Goal: Transaction & Acquisition: Purchase product/service

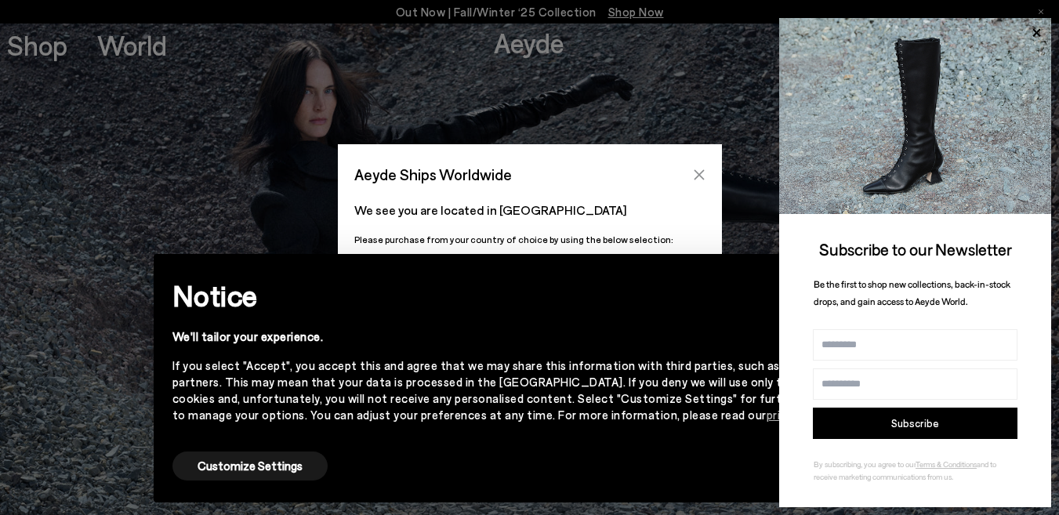
click at [695, 169] on icon "Close" at bounding box center [699, 175] width 13 height 13
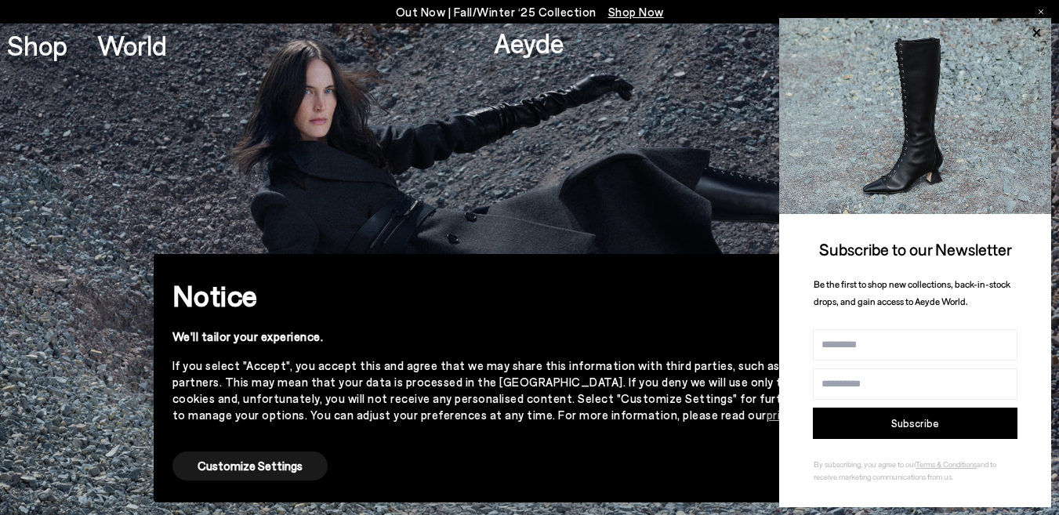
drag, startPoint x: 1037, startPoint y: 34, endPoint x: 1020, endPoint y: 35, distance: 17.3
click at [1033, 34] on icon at bounding box center [1036, 33] width 20 height 20
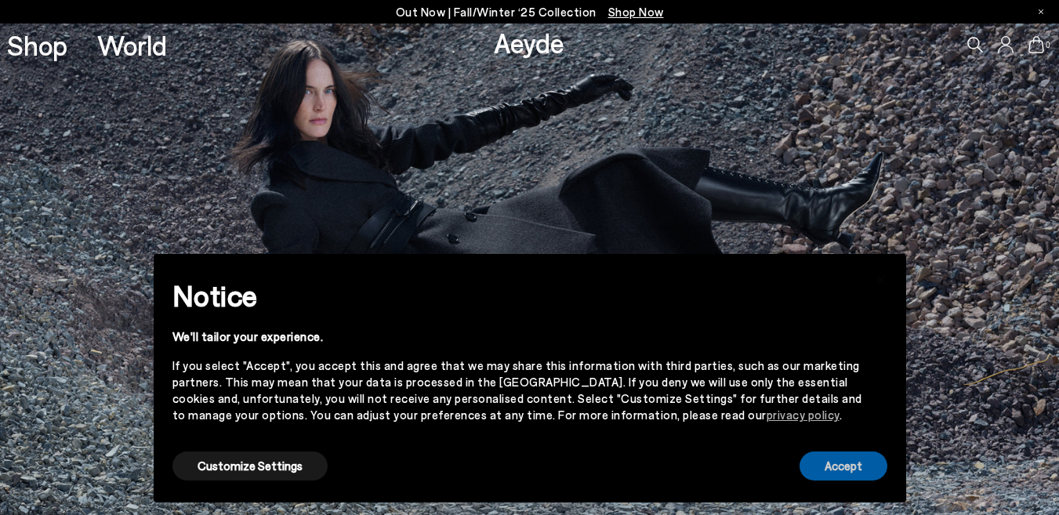
drag, startPoint x: 836, startPoint y: 465, endPoint x: 773, endPoint y: 406, distance: 86.5
click at [835, 465] on button "Accept" at bounding box center [844, 465] width 88 height 29
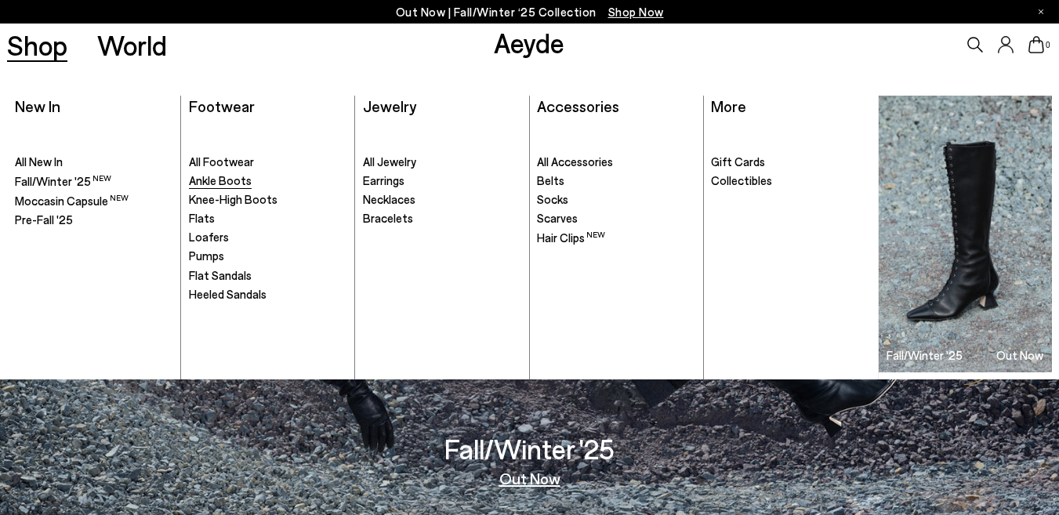
click at [220, 185] on span "Ankle Boots" at bounding box center [220, 180] width 63 height 14
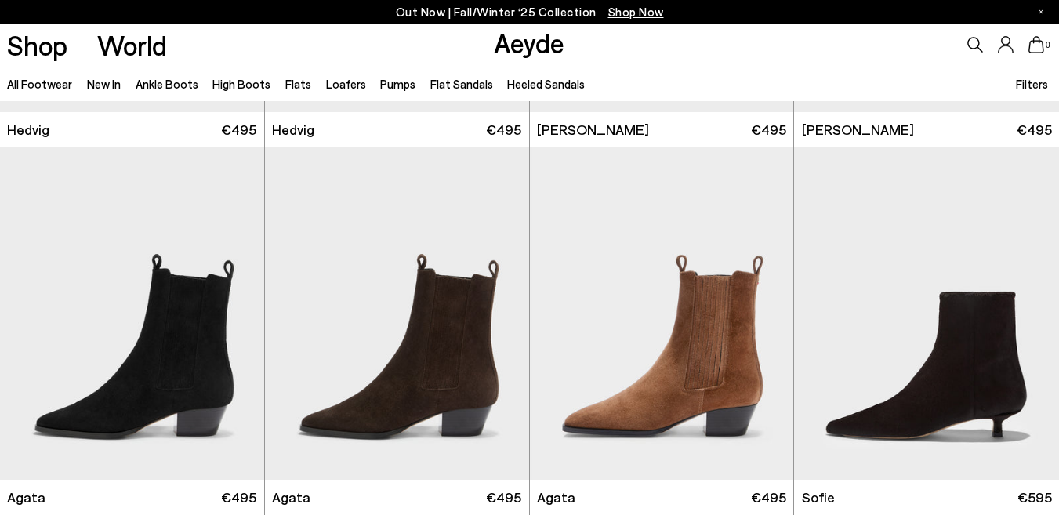
scroll to position [784, 0]
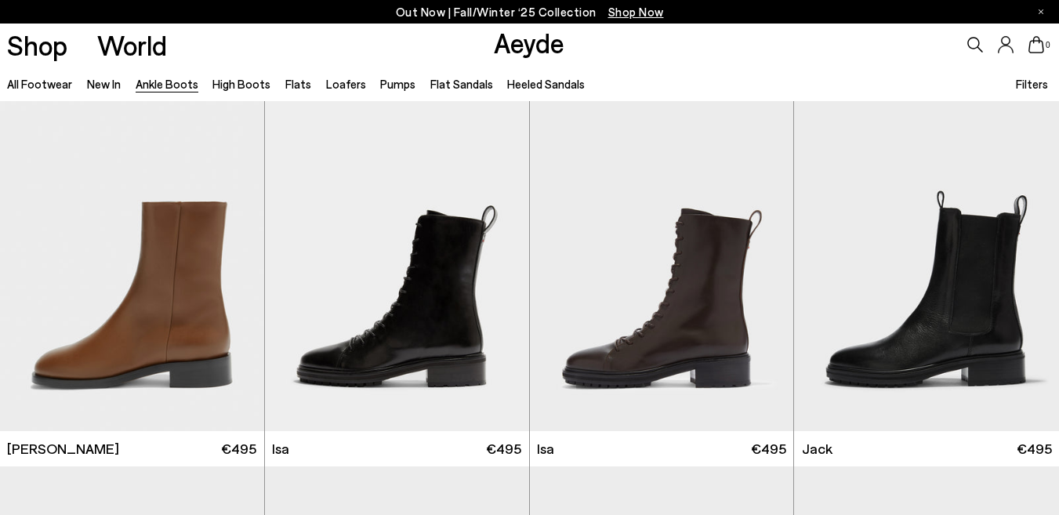
scroll to position [5173, 0]
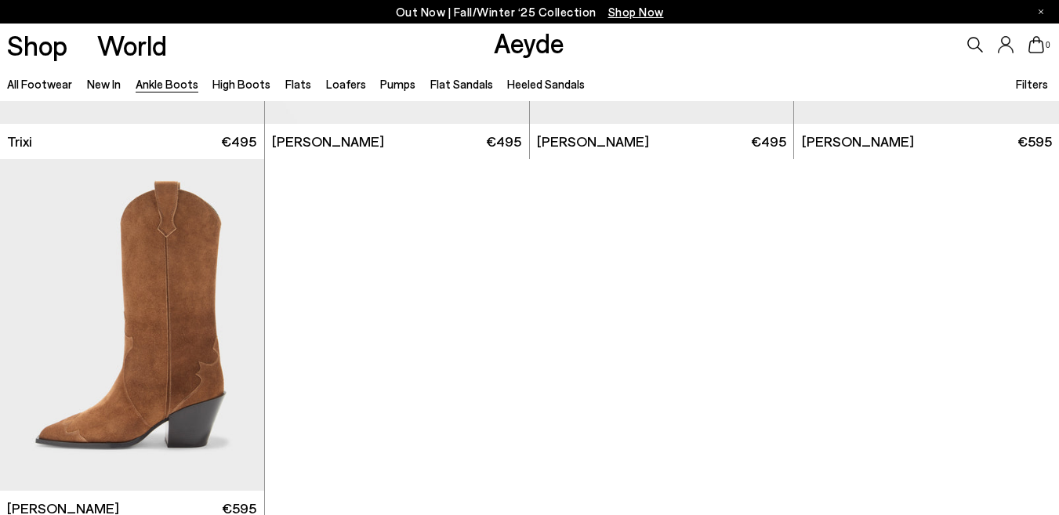
scroll to position [7682, 0]
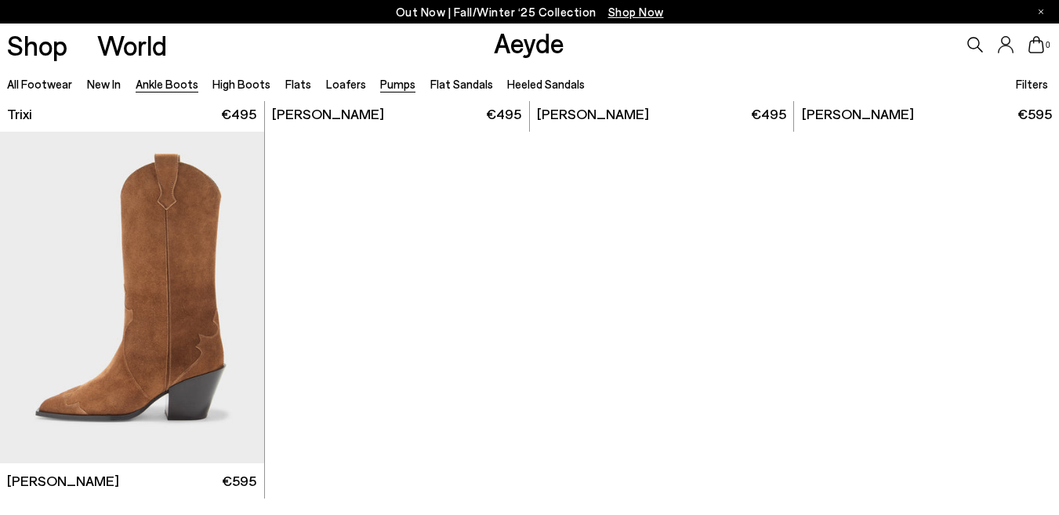
click at [380, 83] on link "Pumps" at bounding box center [397, 84] width 35 height 14
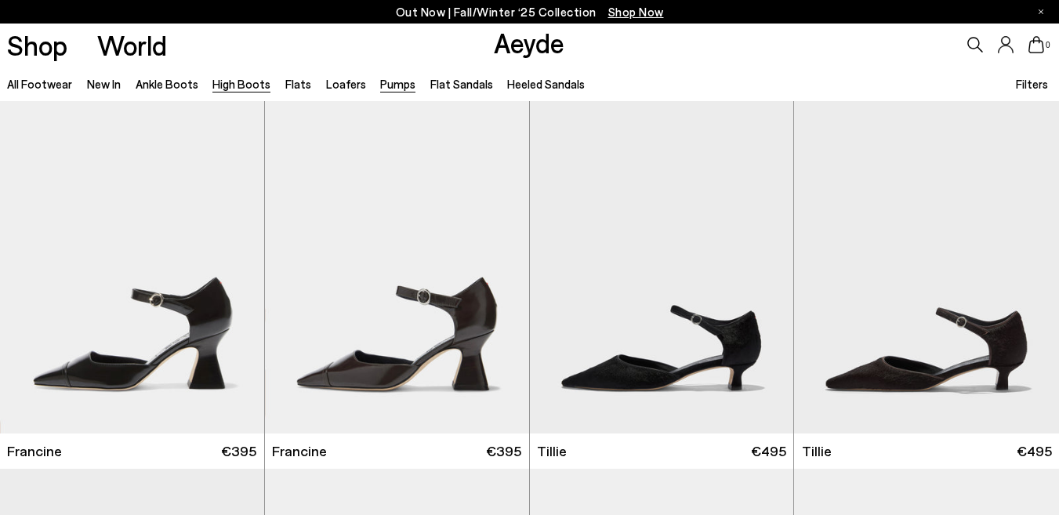
click at [240, 89] on link "High Boots" at bounding box center [241, 84] width 58 height 14
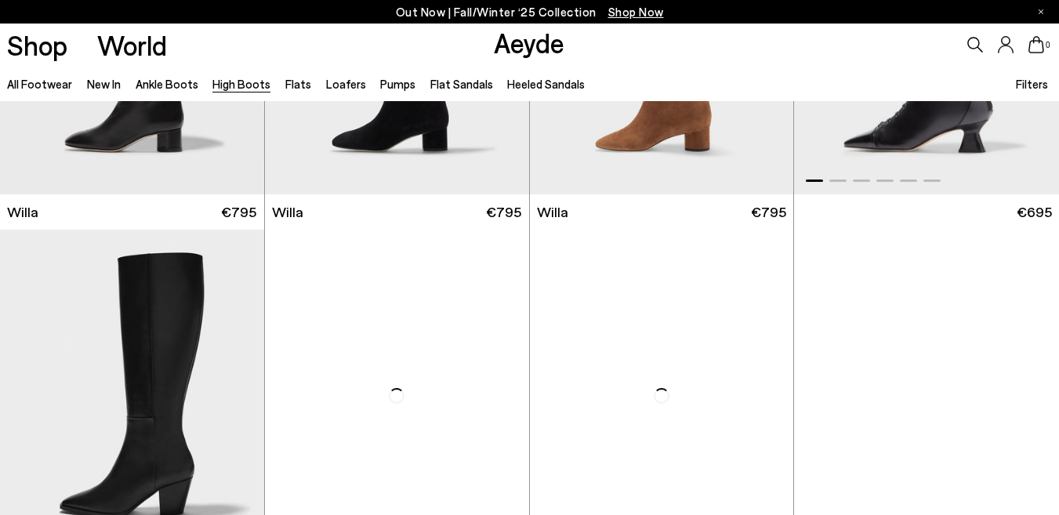
scroll to position [784, 0]
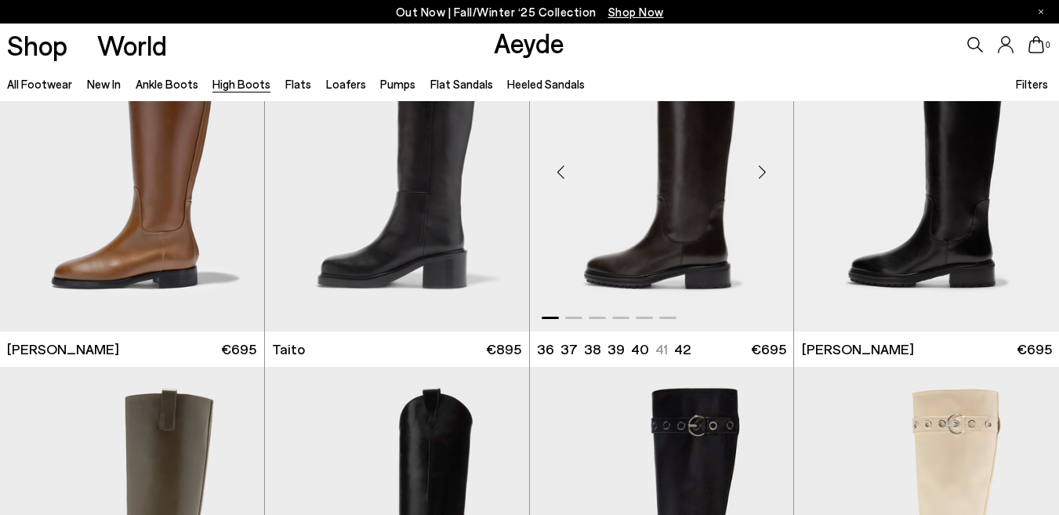
scroll to position [3135, 0]
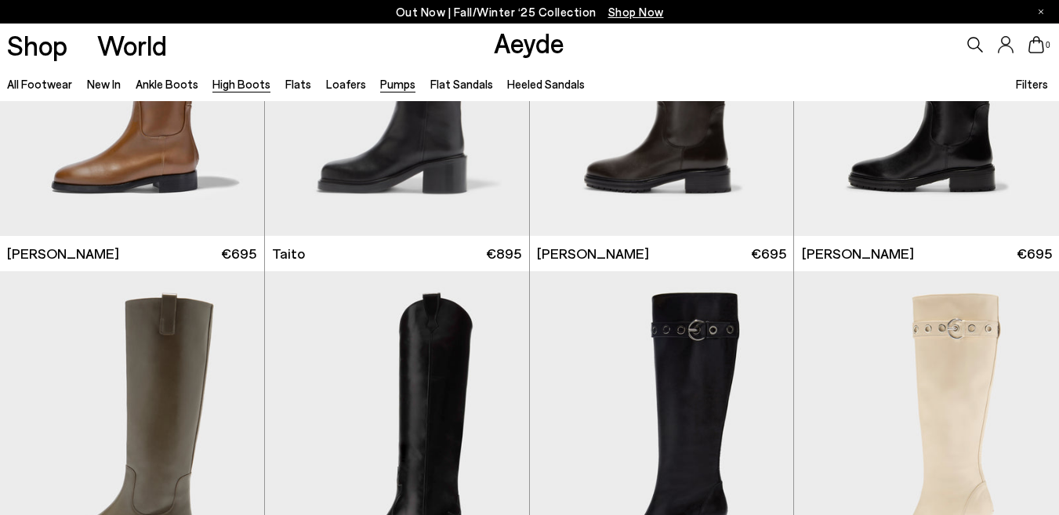
click at [380, 85] on link "Pumps" at bounding box center [397, 84] width 35 height 14
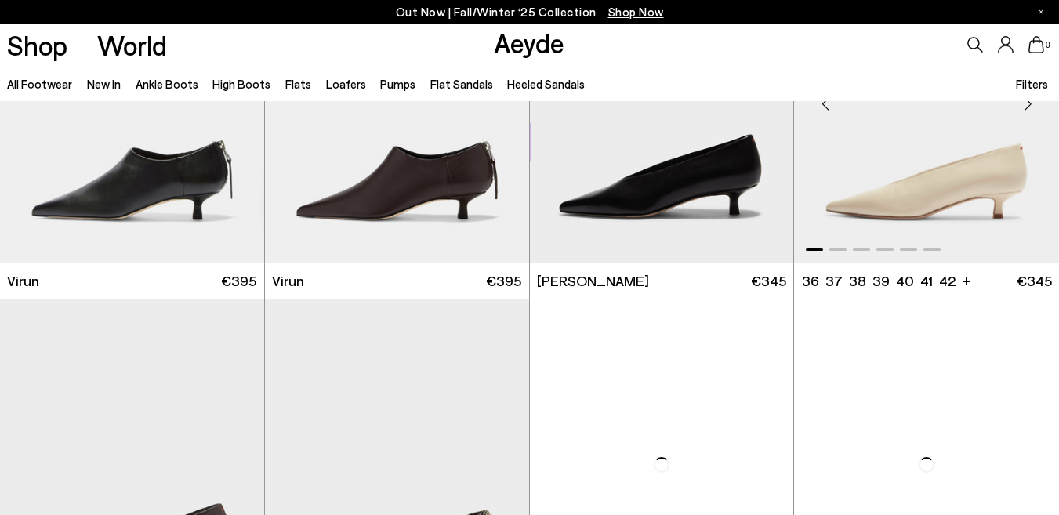
scroll to position [1646, 0]
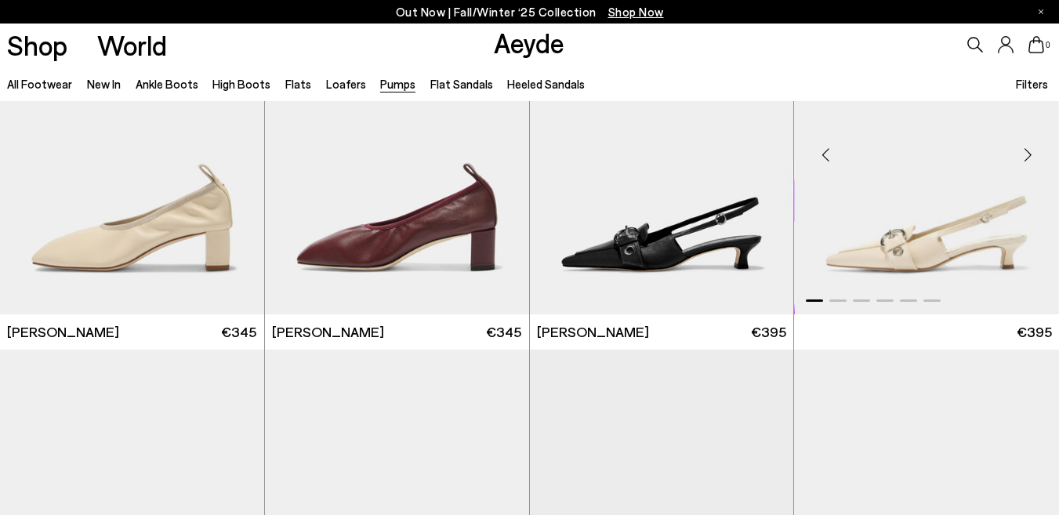
scroll to position [3371, 0]
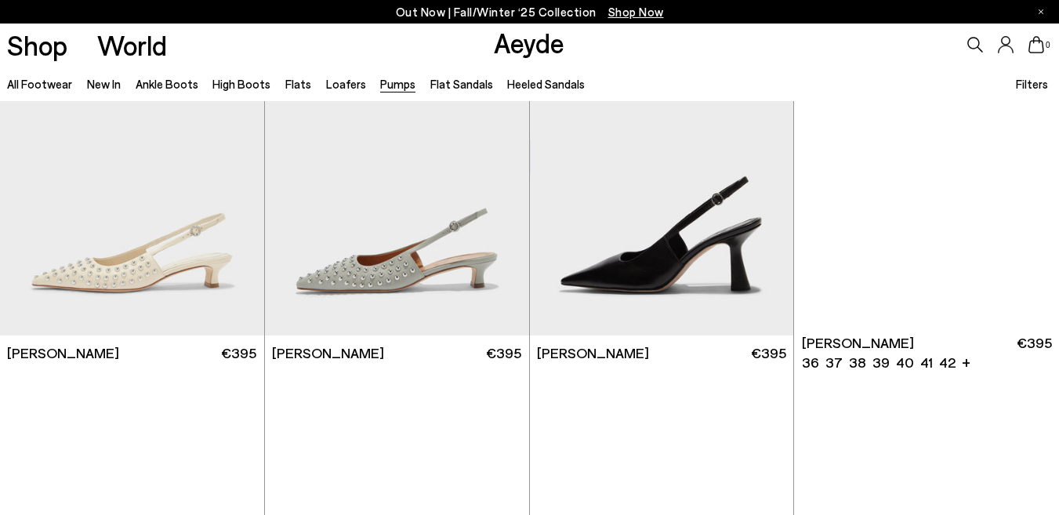
scroll to position [5252, 0]
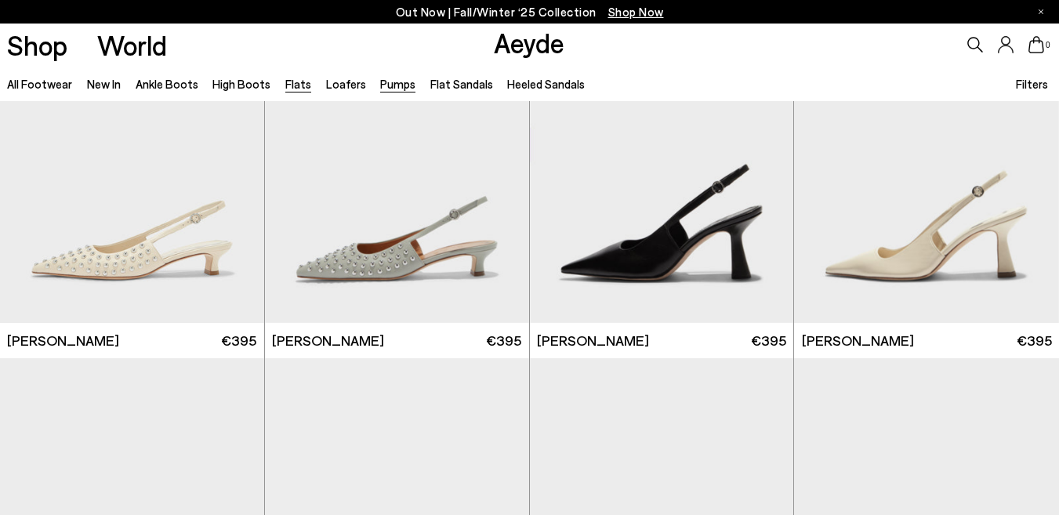
click at [291, 87] on link "Flats" at bounding box center [298, 84] width 26 height 14
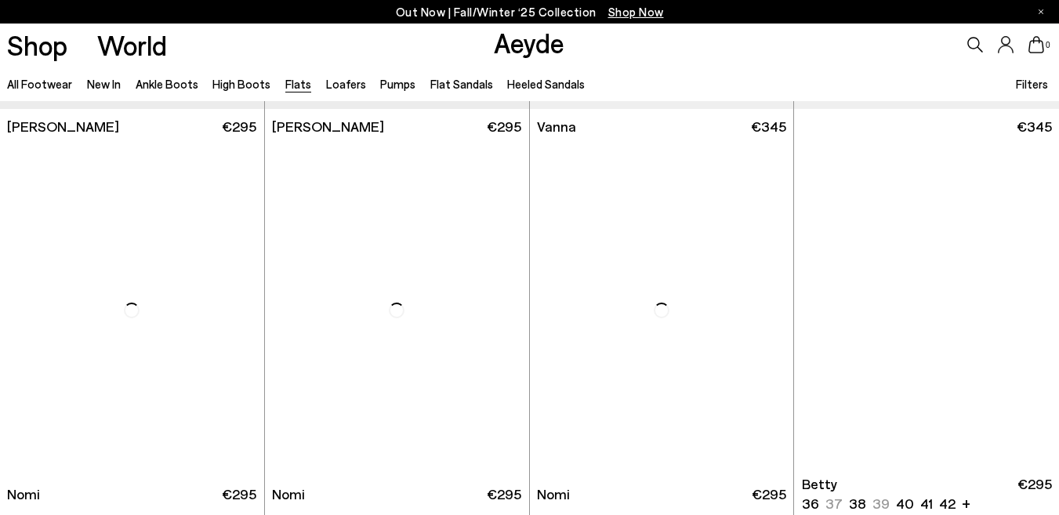
scroll to position [784, 0]
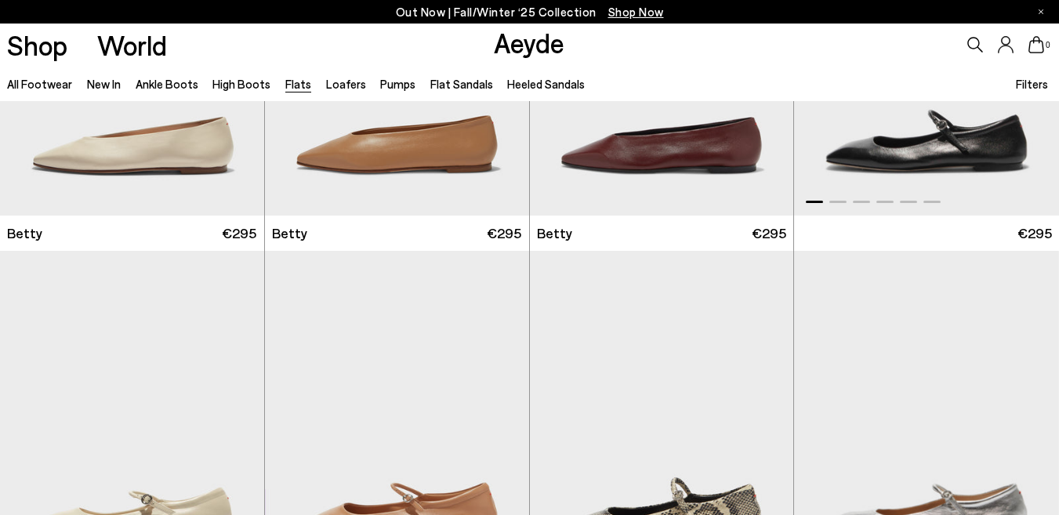
scroll to position [1568, 0]
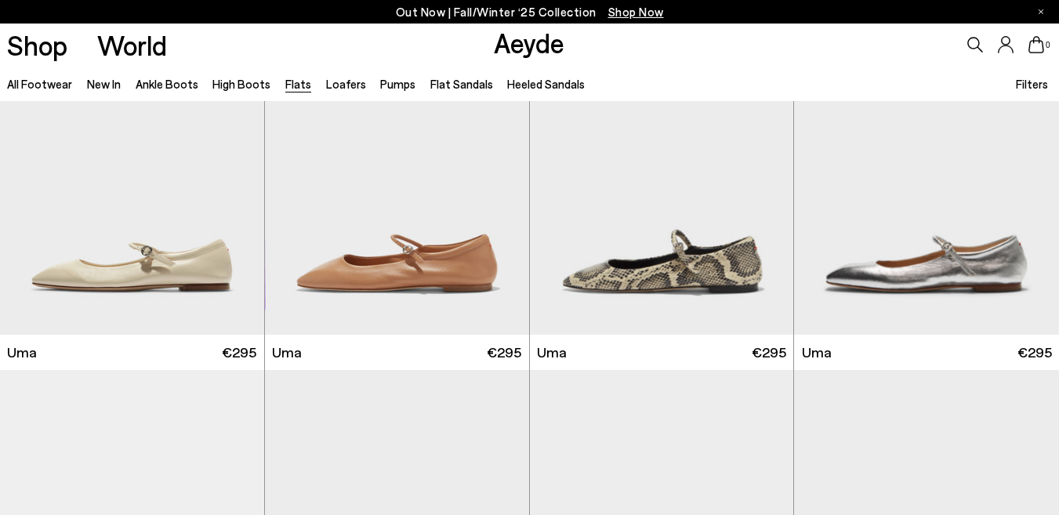
click at [974, 42] on icon at bounding box center [975, 45] width 16 height 16
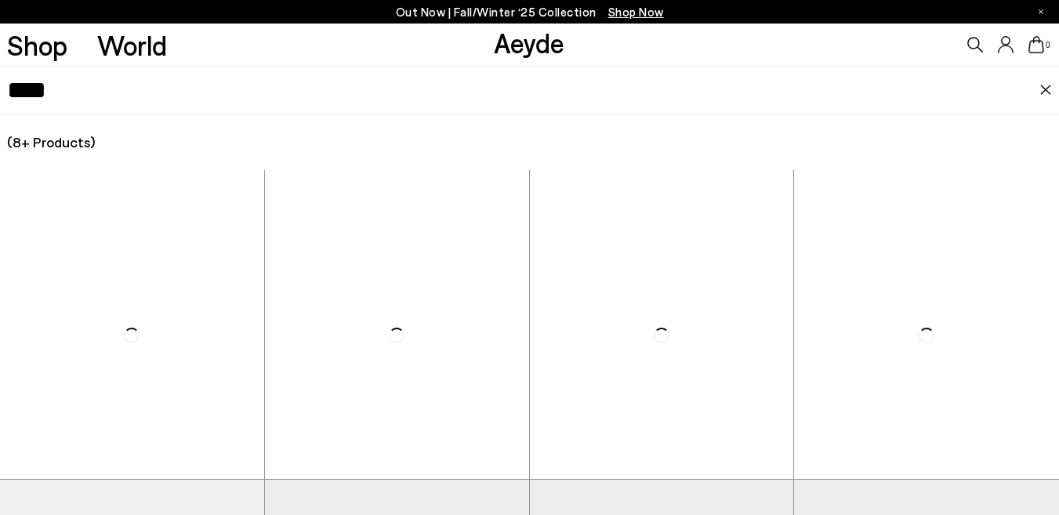
type input "****"
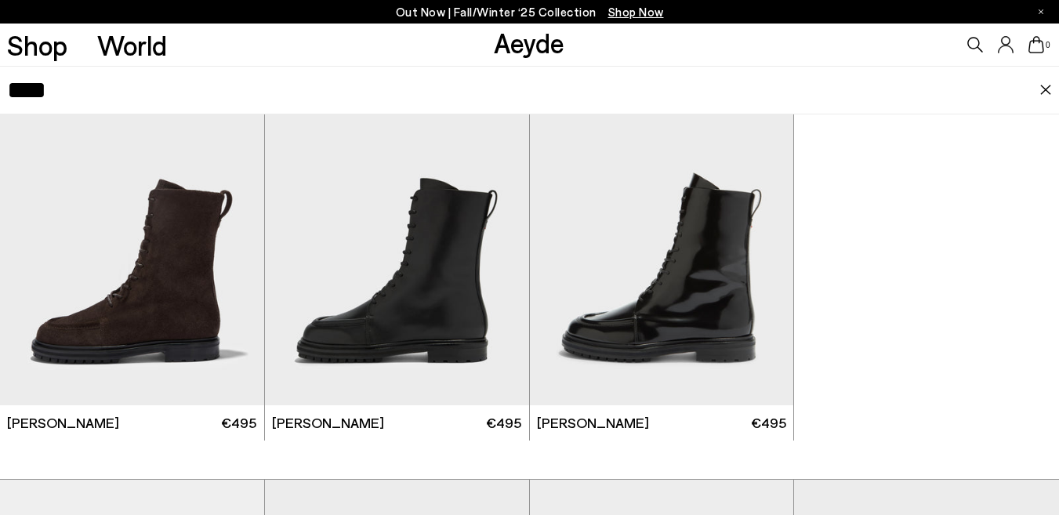
scroll to position [97, 0]
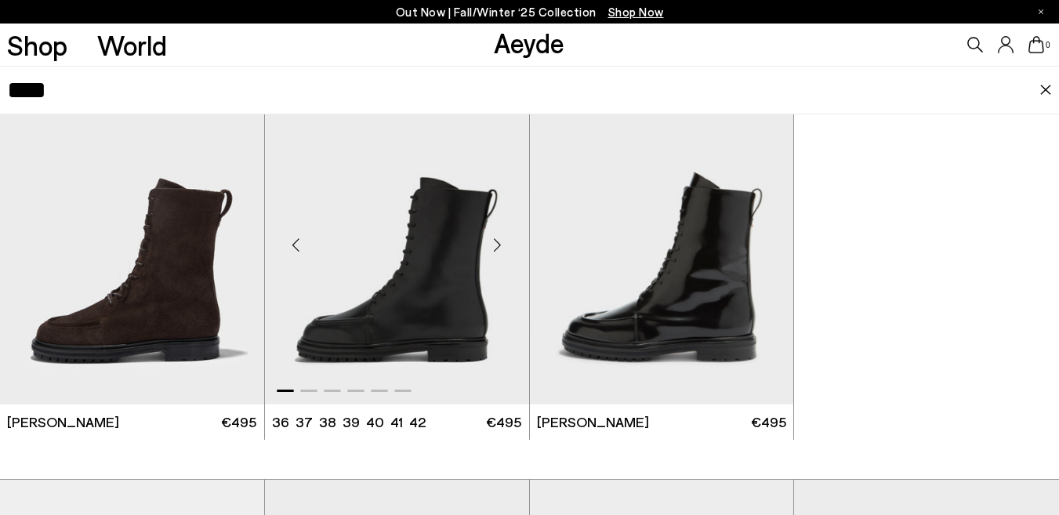
click at [426, 239] on img "1 / 6" at bounding box center [397, 239] width 264 height 332
click at [187, 308] on img "1 / 6" at bounding box center [132, 239] width 264 height 332
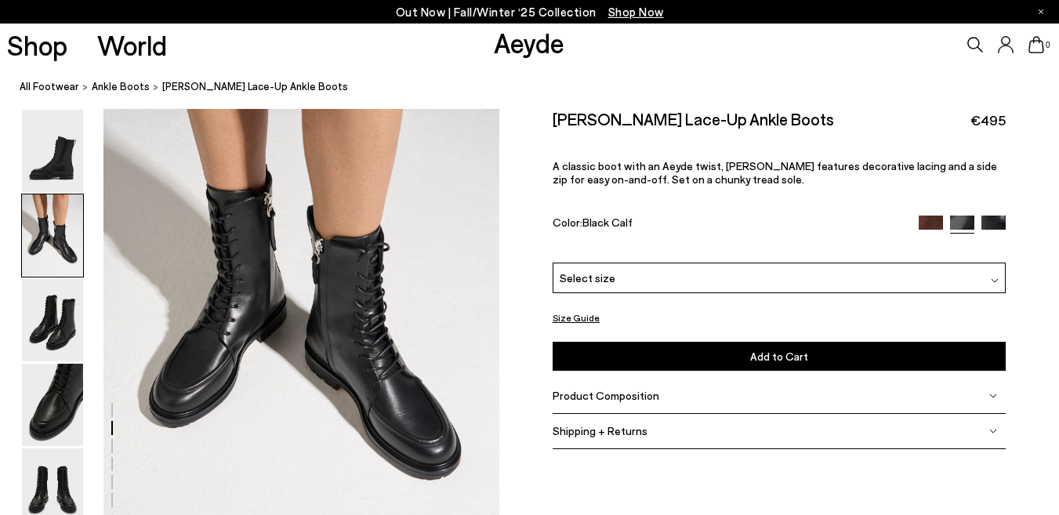
scroll to position [627, 0]
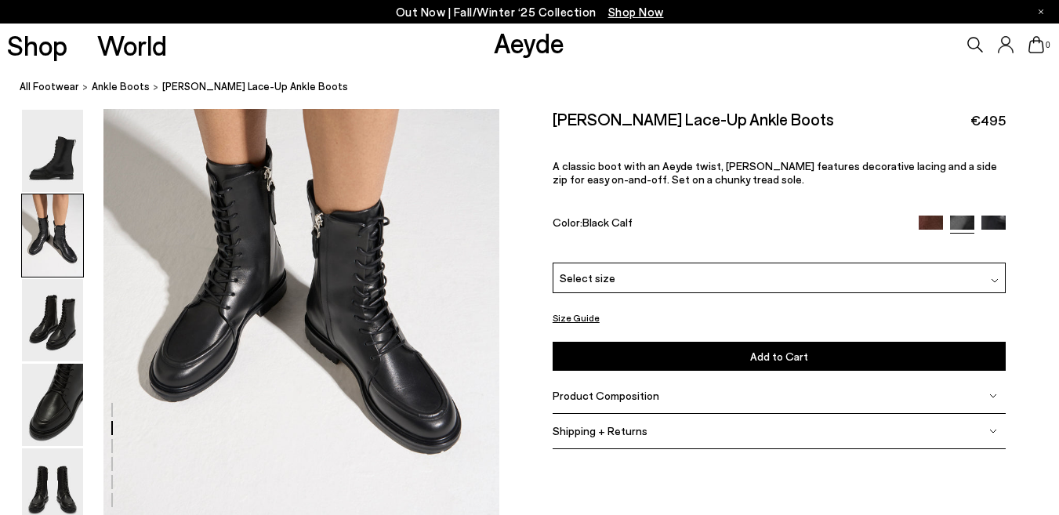
click at [573, 273] on span "Select size" at bounding box center [588, 278] width 56 height 16
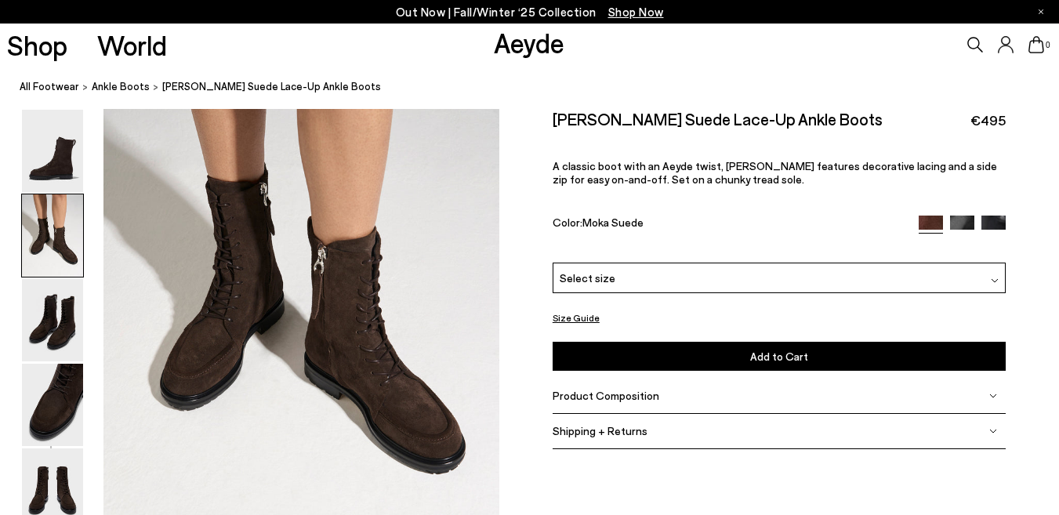
scroll to position [627, 0]
